Goal: Communication & Community: Answer question/provide support

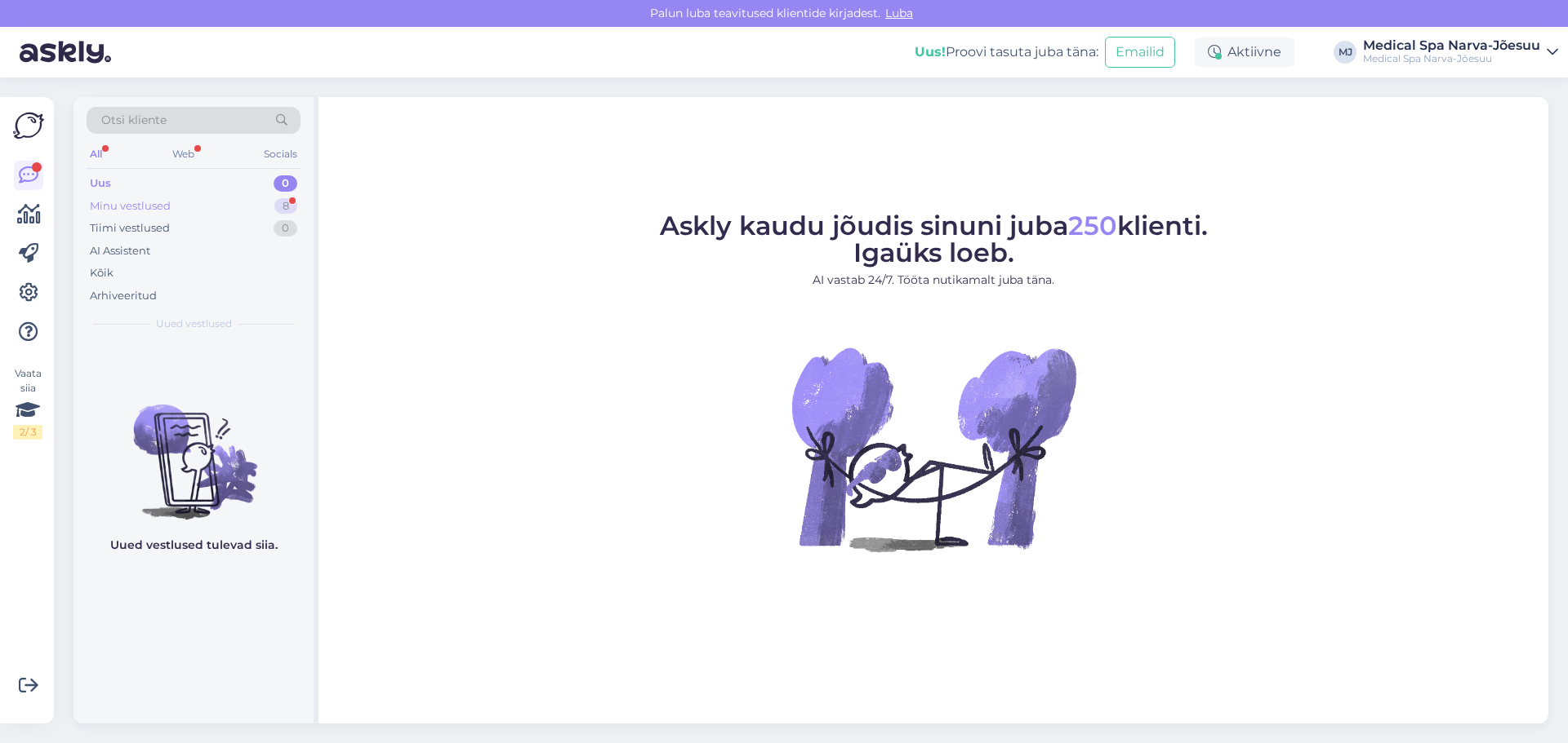
click at [226, 212] on div "Minu vestlused 8" at bounding box center [194, 206] width 214 height 23
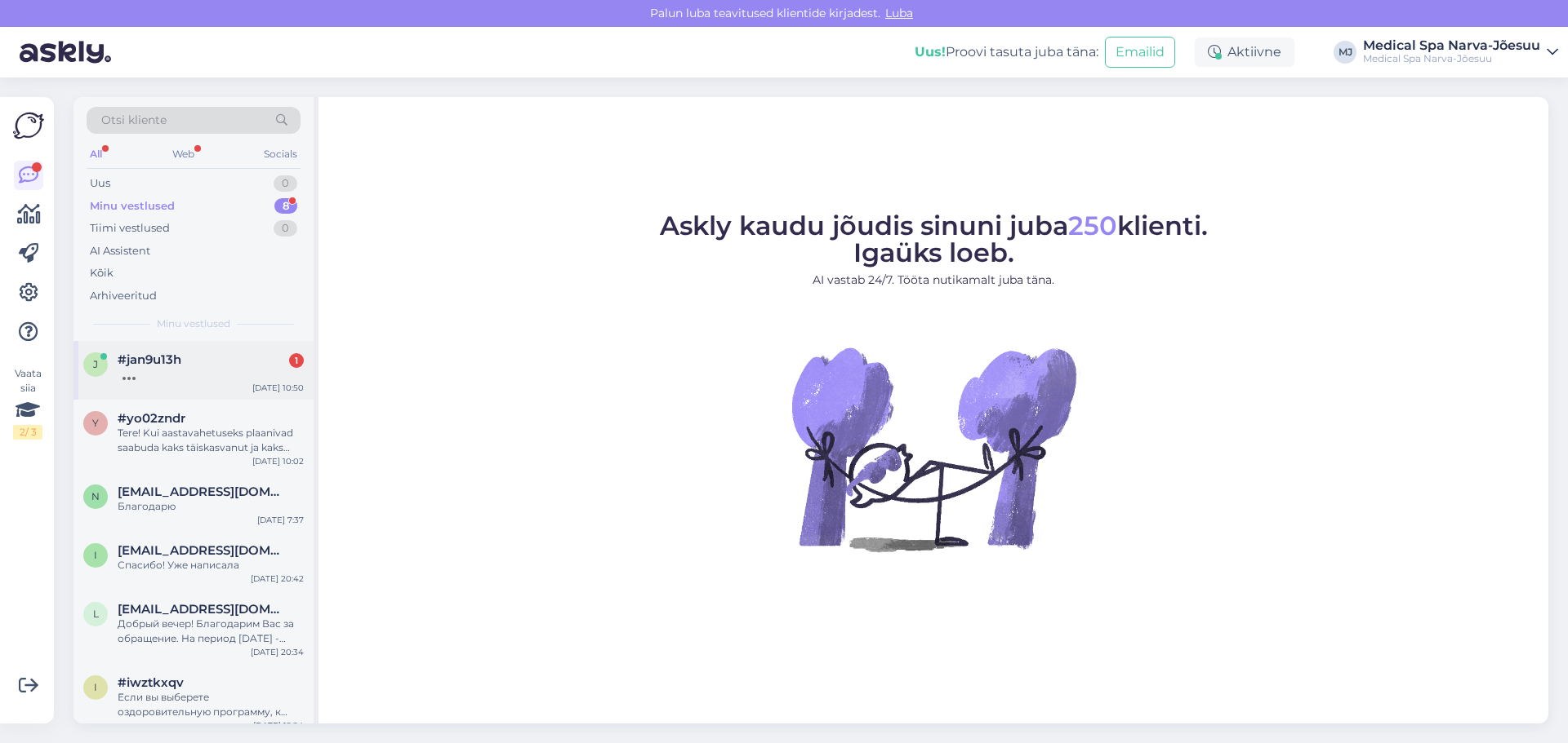
click at [159, 378] on div at bounding box center [211, 374] width 186 height 14
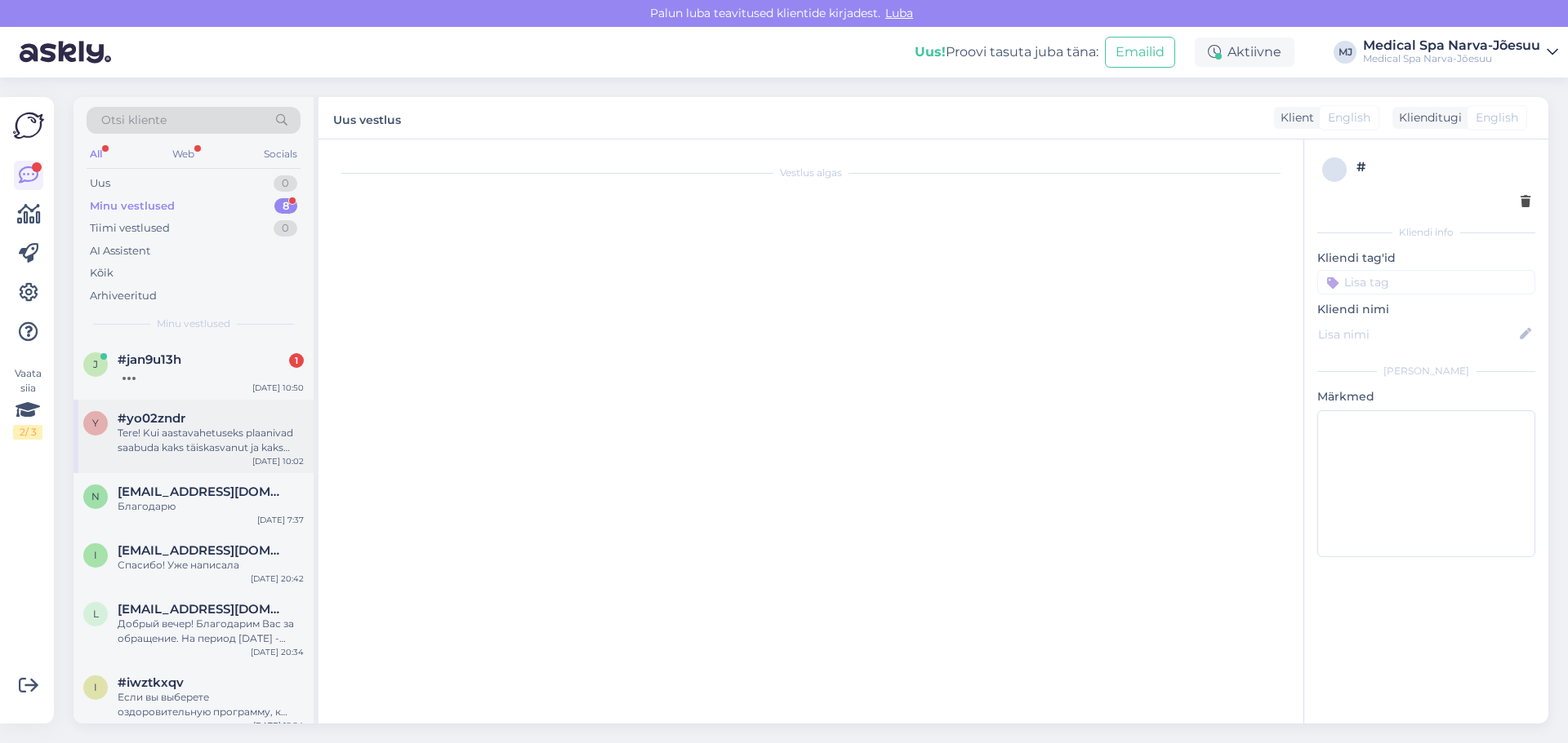
scroll to position [233, 0]
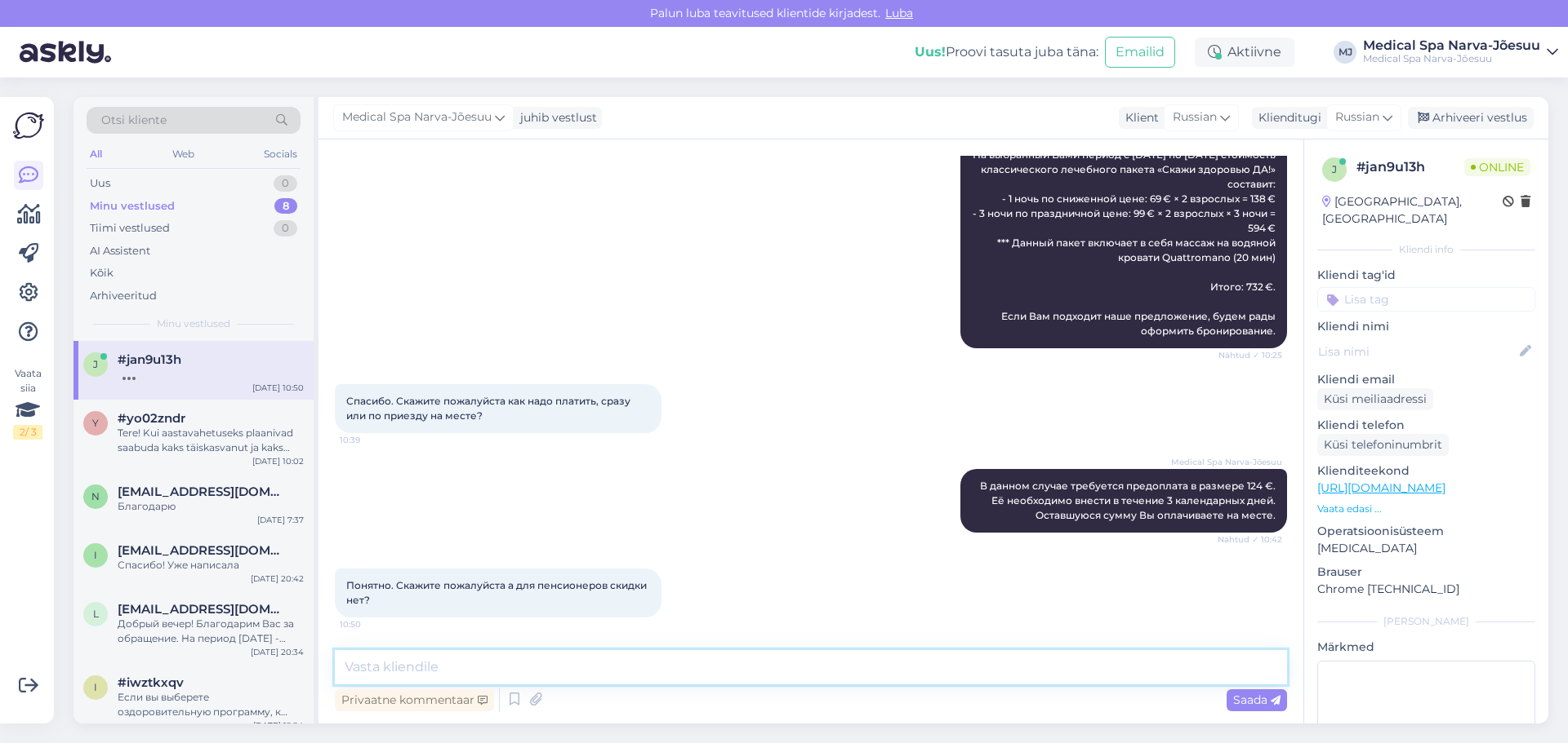
click at [443, 665] on textarea at bounding box center [811, 667] width 952 height 34
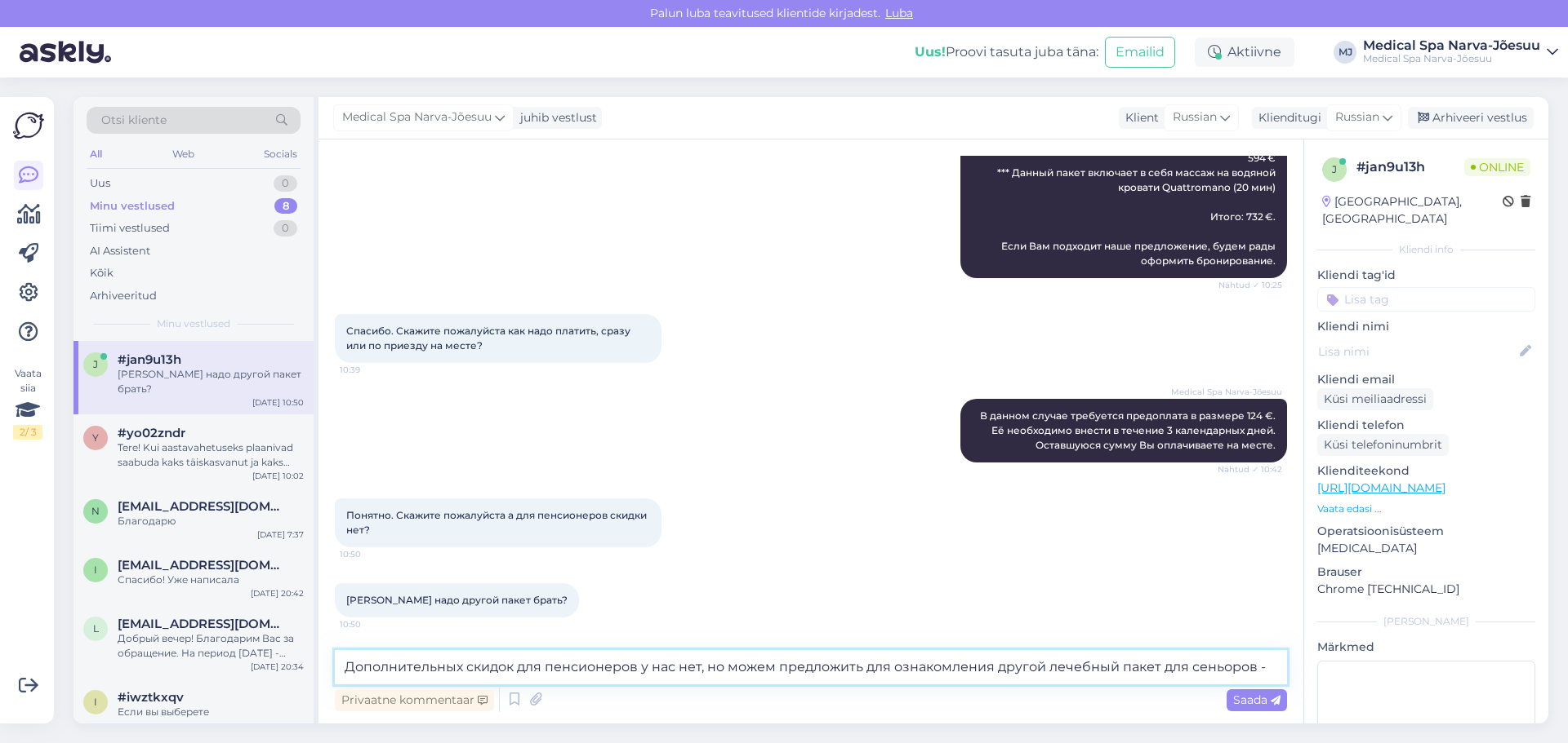
click at [1061, 664] on textarea "Дополнительных скидок для пенсионеров у нас нет, но можем предложить для ознако…" at bounding box center [811, 667] width 952 height 34
drag, startPoint x: 1049, startPoint y: 670, endPoint x: 1157, endPoint y: 665, distance: 108.1
click at [1157, 665] on textarea "Дополнительных скидок для пенсионеров у нас нет, но можем предложить для ознако…" at bounding box center [811, 667] width 952 height 34
paste textarea "«Оздоровительный пакет»"
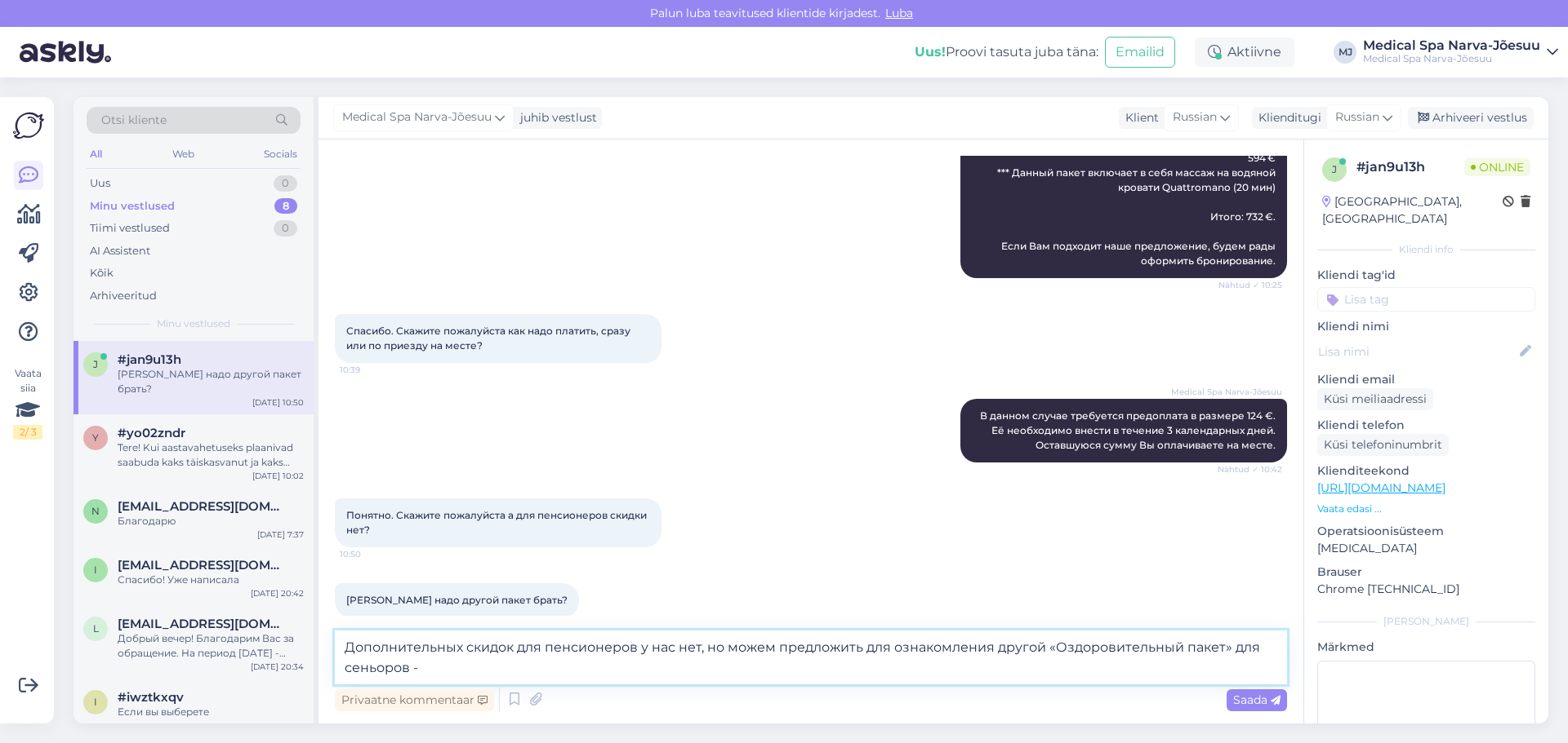
click at [492, 663] on textarea "Дополнительных скидок для пенсионеров у нас нет, но можем предложить для ознако…" at bounding box center [811, 657] width 952 height 54
click at [709, 648] on textarea "Дополнительных скидок для пенсионеров у нас нет, но можем предложить для ознако…" at bounding box center [811, 657] width 952 height 54
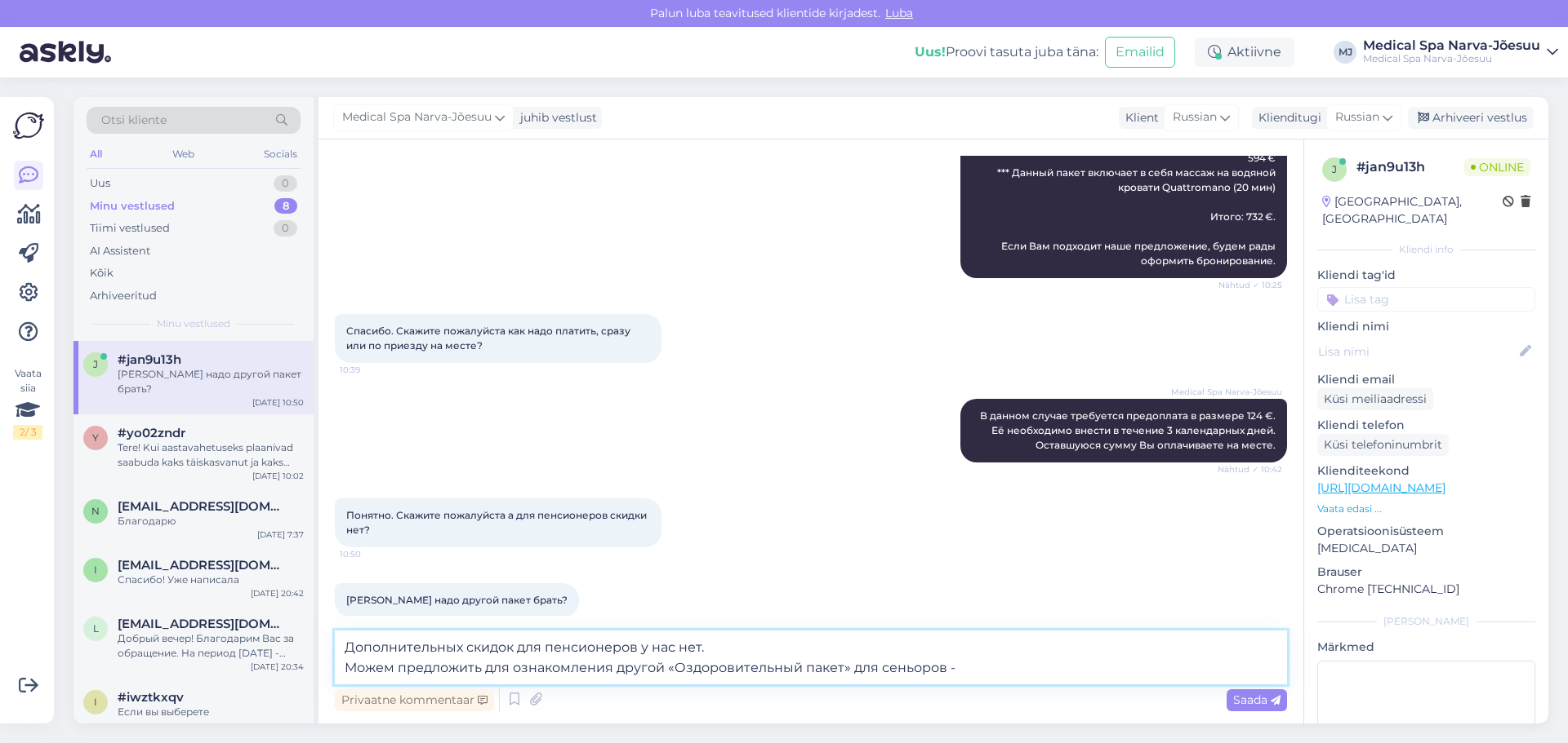
drag, startPoint x: 344, startPoint y: 665, endPoint x: 943, endPoint y: 665, distance: 599.0
click at [943, 665] on textarea "Дополнительных скидок для пенсионеров у нас нет. Можем предложить для ознакомле…" at bounding box center [811, 657] width 952 height 54
paste textarea "редлагаем ознакомиться с другим вариантом оздоровительного пакета для сеньоров."
click at [680, 671] on textarea "Дополнительных скидок для пенсионеров у нас нет. Предлагаем ознакомиться с друг…" at bounding box center [811, 657] width 952 height 54
click at [855, 665] on textarea "Дополнительных скидок для пенсионеров у нас нет. Предлагаем ознакомиться с друг…" at bounding box center [811, 657] width 952 height 54
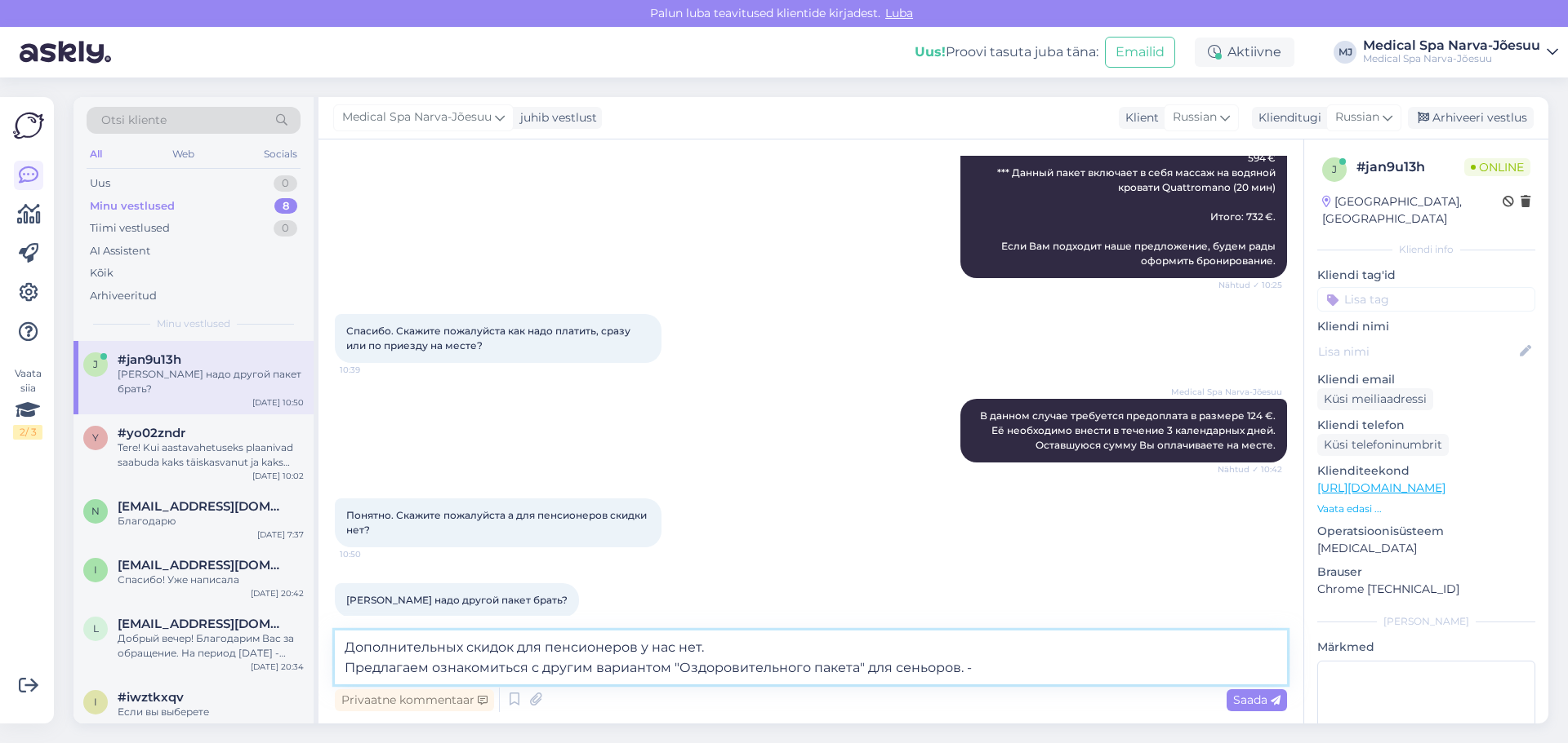
click at [973, 668] on textarea "Дополнительных скидок для пенсионеров у нас нет. Предлагаем ознакомиться с друг…" at bounding box center [811, 657] width 952 height 54
click at [963, 668] on textarea "Дополнительных скидок для пенсионеров у нас нет. Предлагаем ознакомиться с друг…" at bounding box center [811, 657] width 952 height 54
click at [981, 669] on textarea "Дополнительных скидок для пенсионеров у нас нет. Предлагаем ознакомиться с друг…" at bounding box center [811, 657] width 952 height 54
paste textarea "[URL][DOMAIN_NAME]"
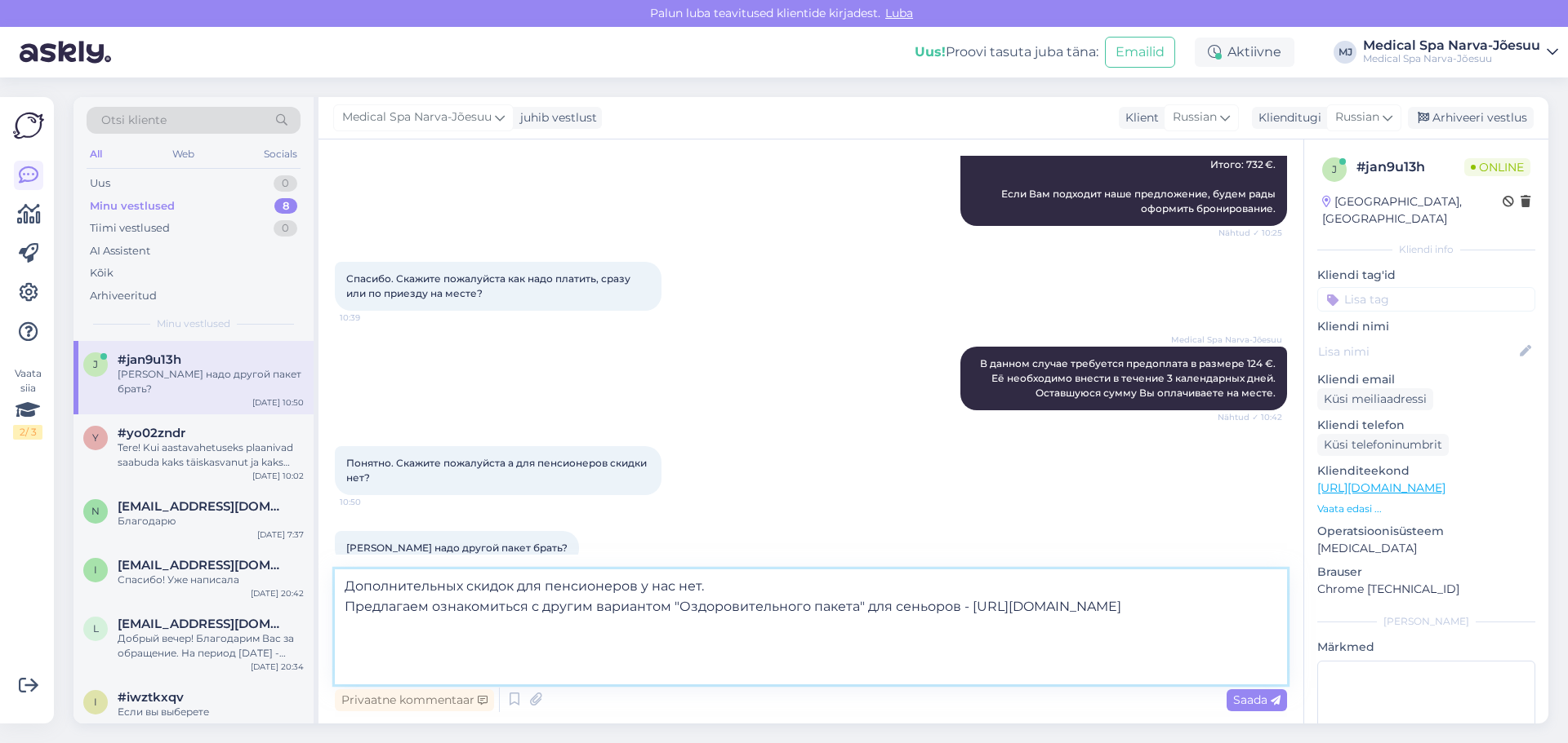
scroll to position [384, 0]
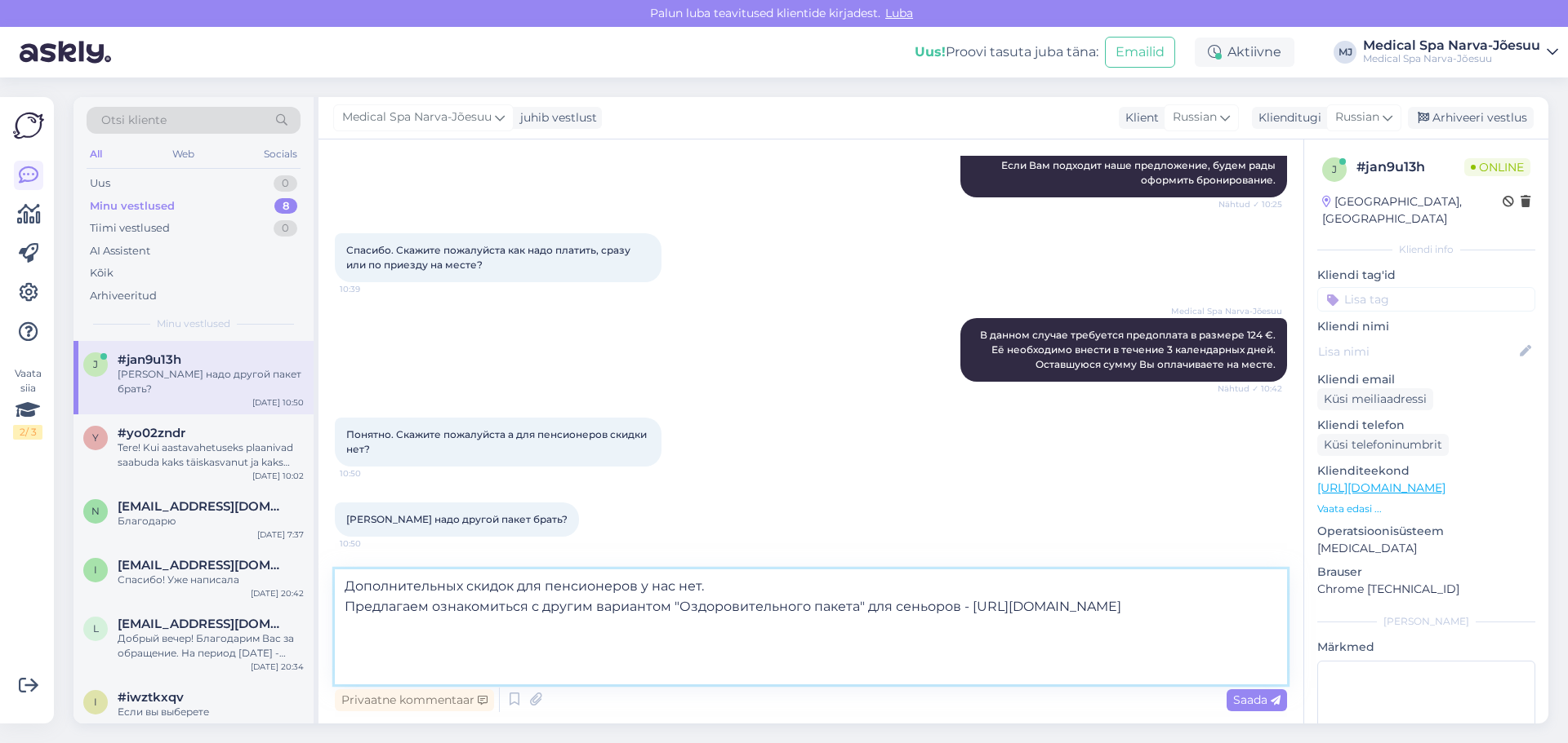
click at [347, 604] on textarea "Дополнительных скидок для пенсионеров у нас нет. Предлагаем ознакомиться с друг…" at bounding box center [811, 626] width 952 height 115
type textarea "Дополнительных скидок для пенсионеров у нас нет. Предлагаем ознакомиться с друг…"
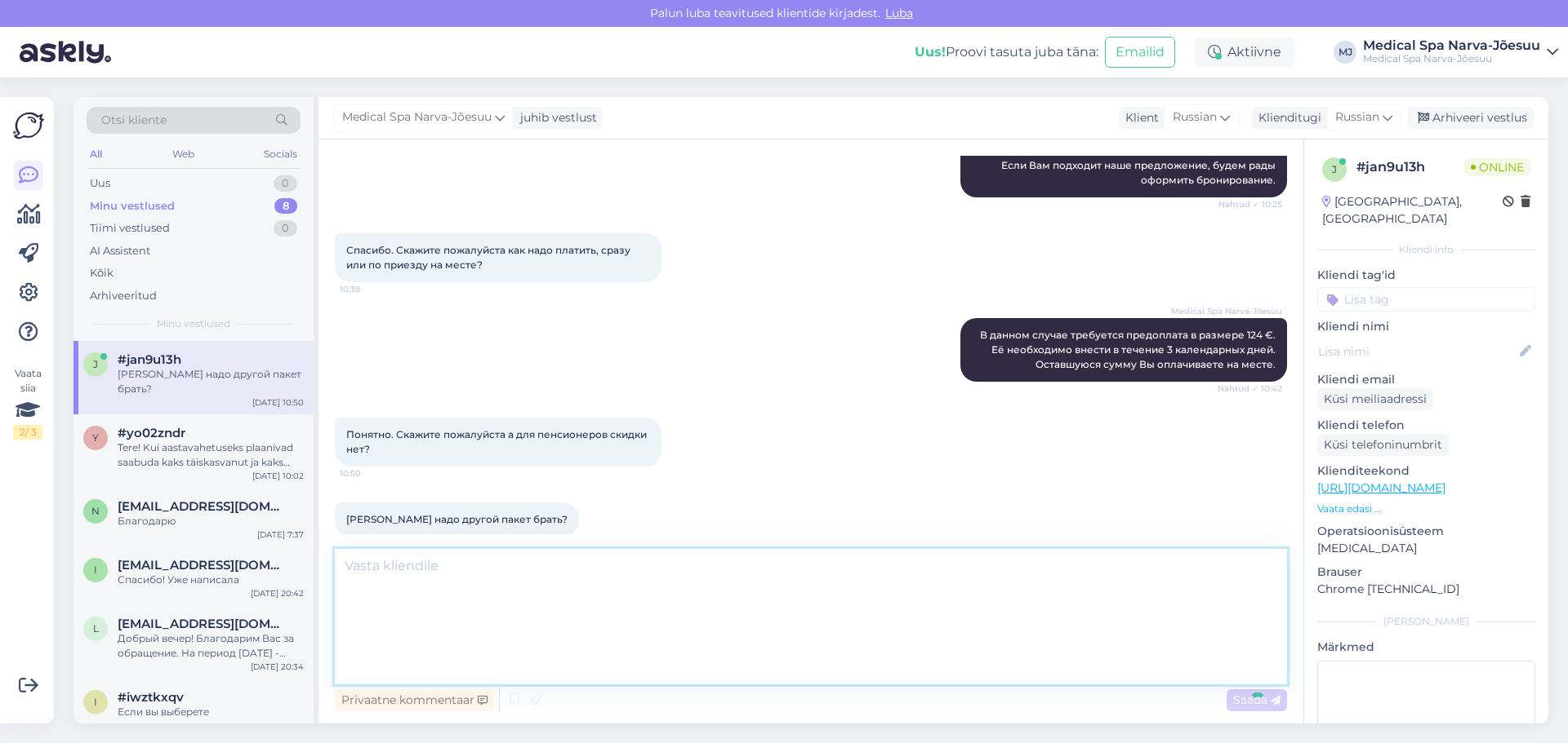
scroll to position [476, 0]
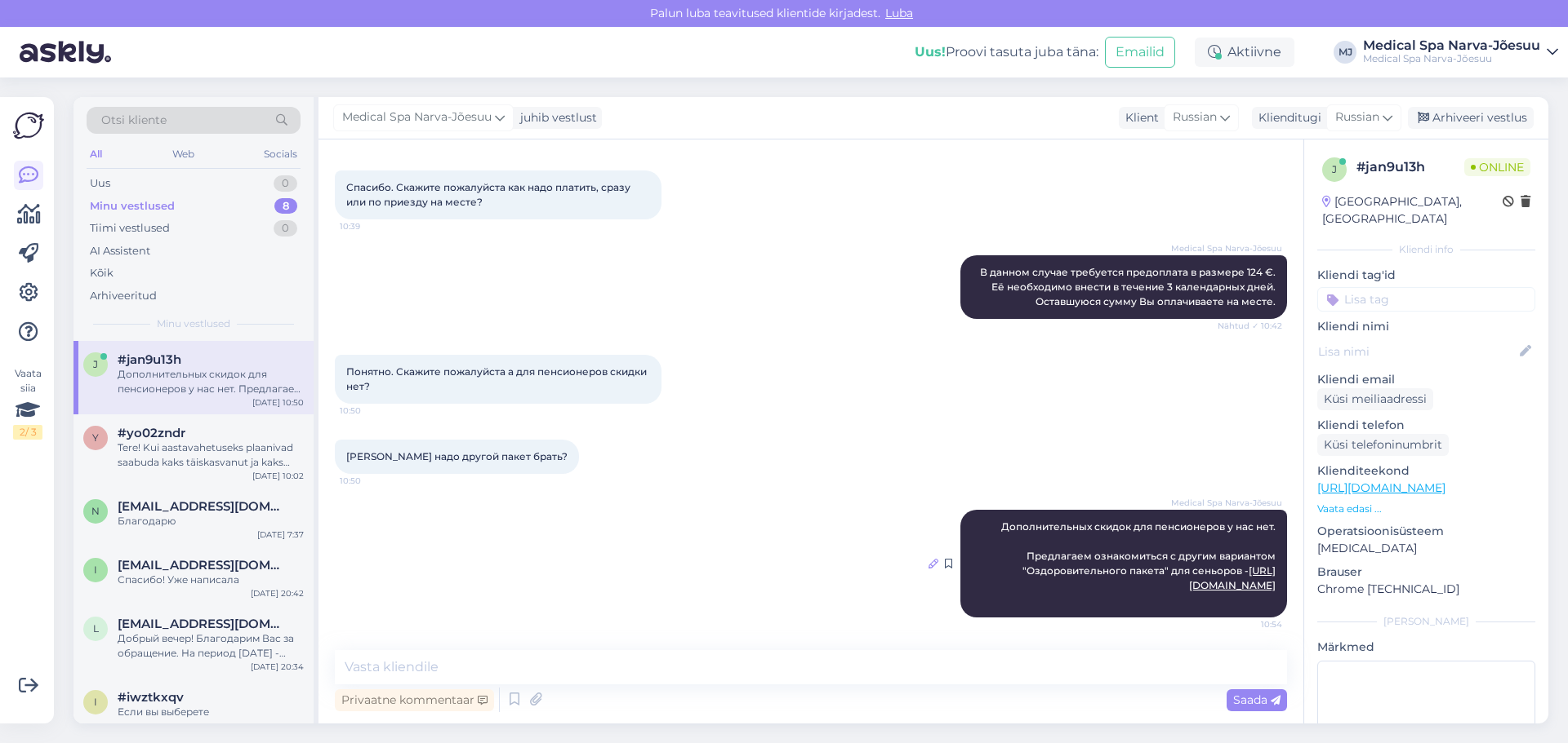
click at [929, 559] on icon at bounding box center [933, 563] width 9 height 9
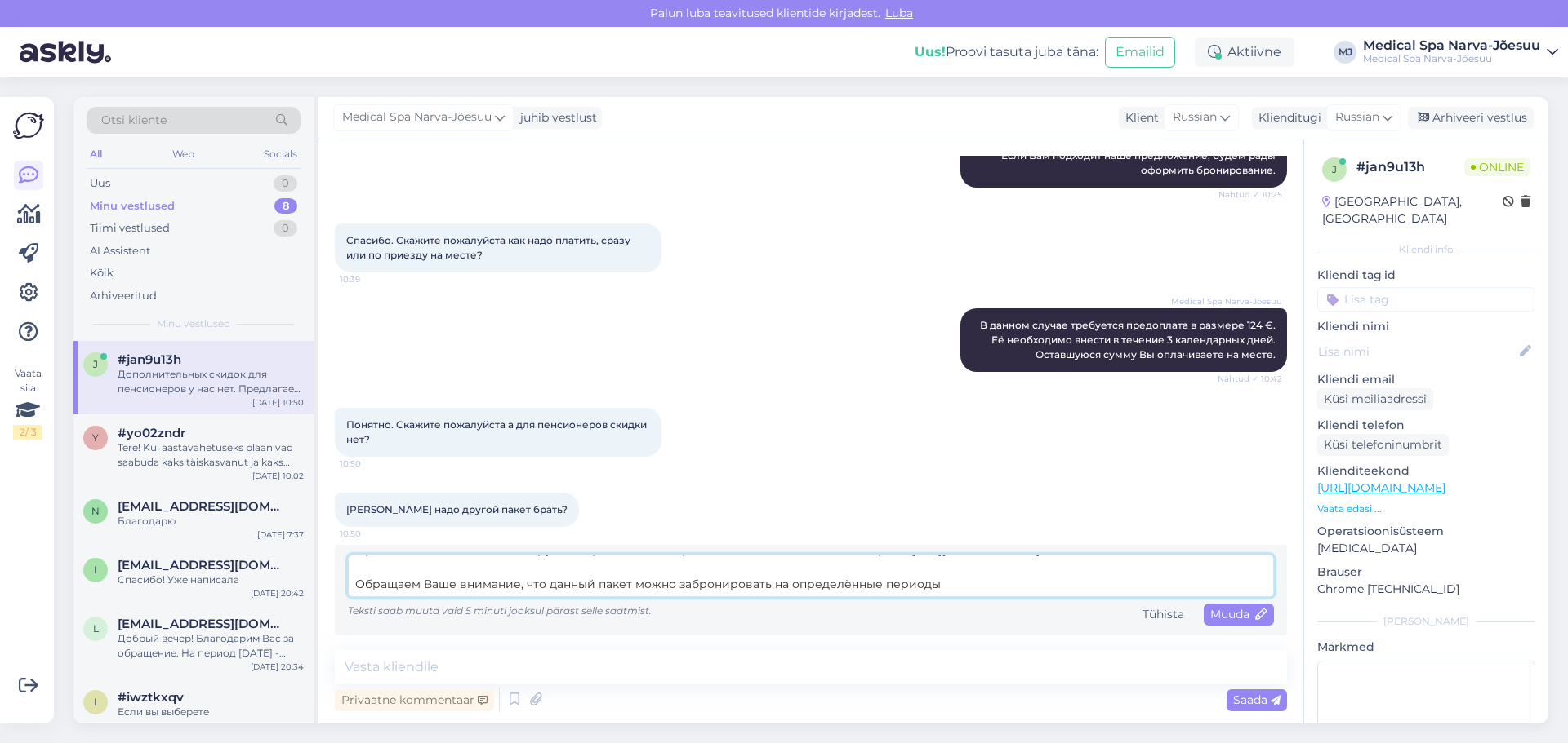
scroll to position [81, 0]
type textarea "Дополнительных скидок для пенсионеров у нас нет. Предлагаем ознакомиться с друг…"
click at [1256, 612] on icon at bounding box center [1261, 614] width 11 height 11
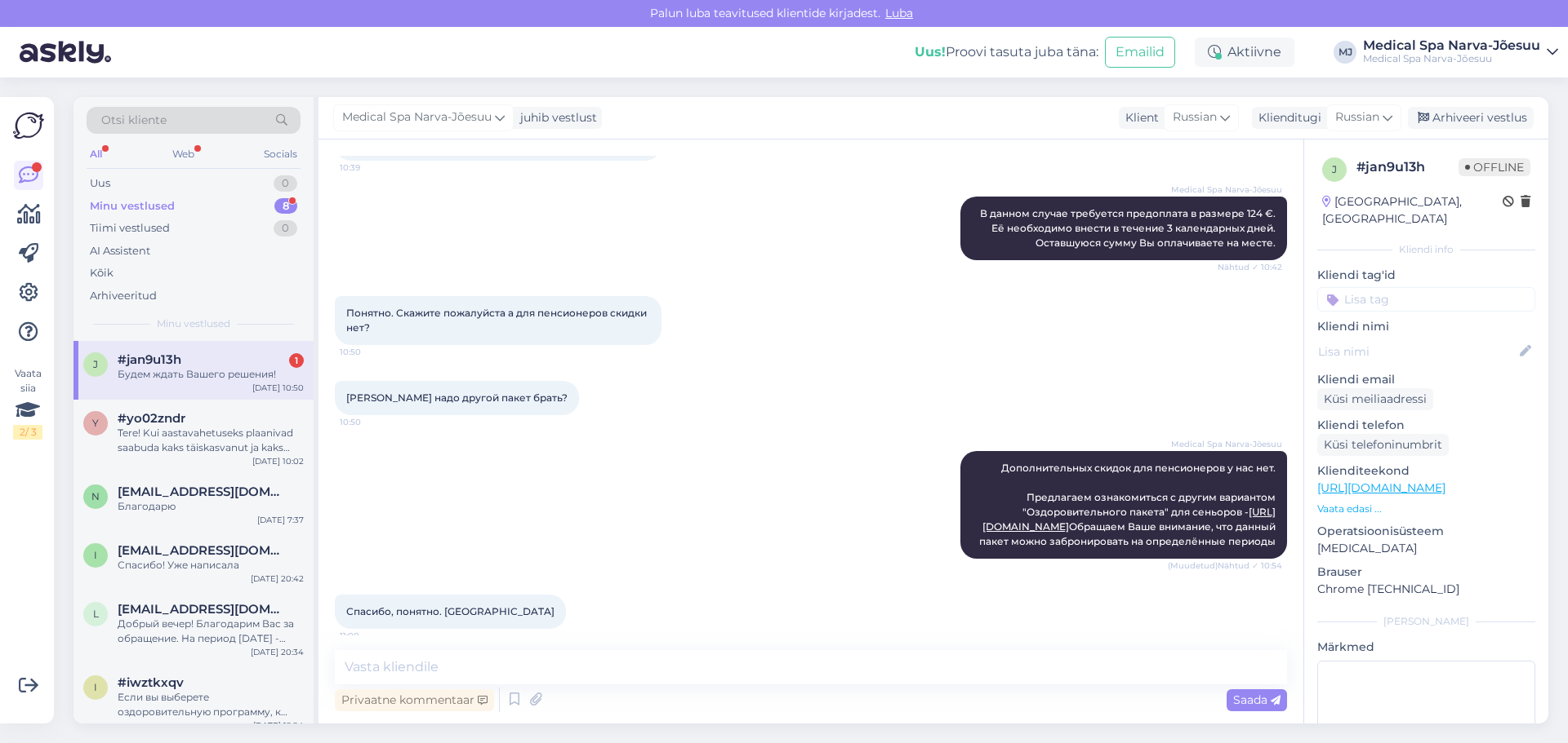
scroll to position [646, 0]
